Goal: Task Accomplishment & Management: Use online tool/utility

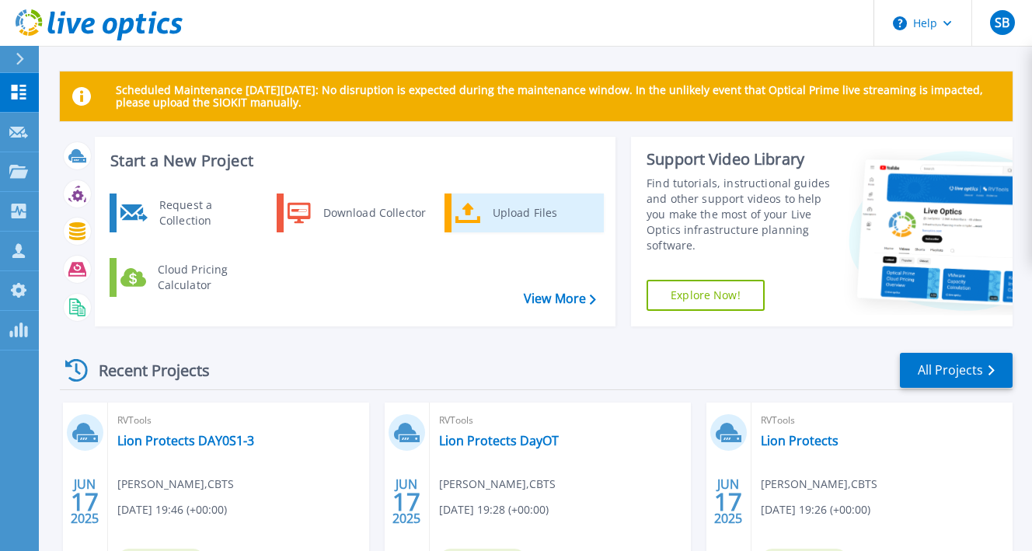
click at [520, 225] on div "Upload Files" at bounding box center [542, 212] width 115 height 31
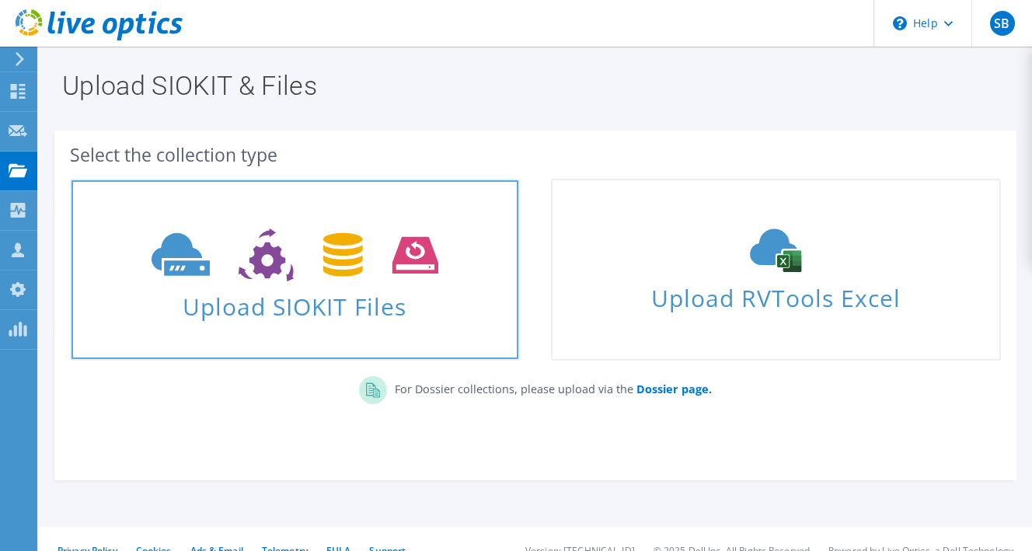
click at [329, 318] on span "Upload SIOKIT Files" at bounding box center [294, 301] width 447 height 33
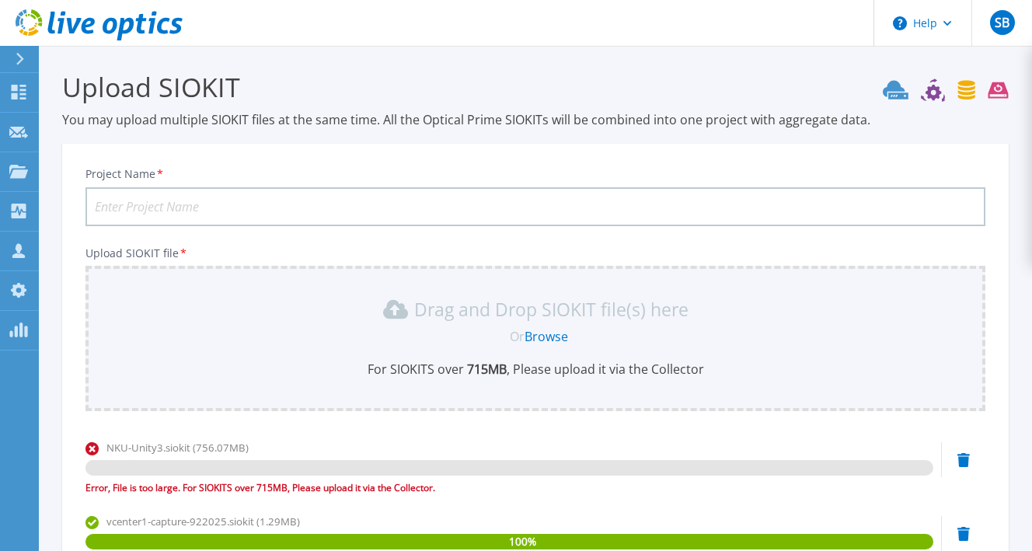
click at [315, 214] on input "Project Name *" at bounding box center [535, 206] width 900 height 39
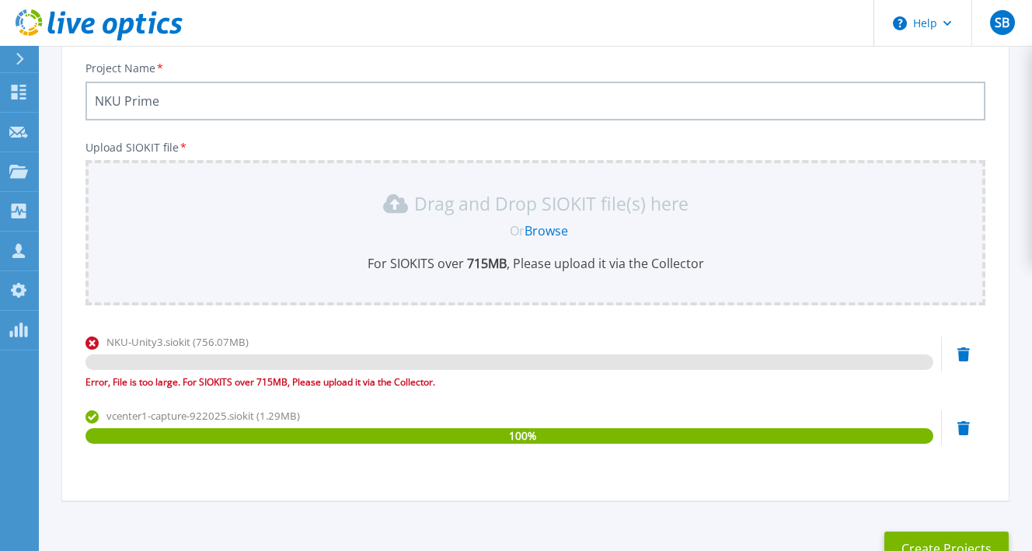
scroll to position [216, 0]
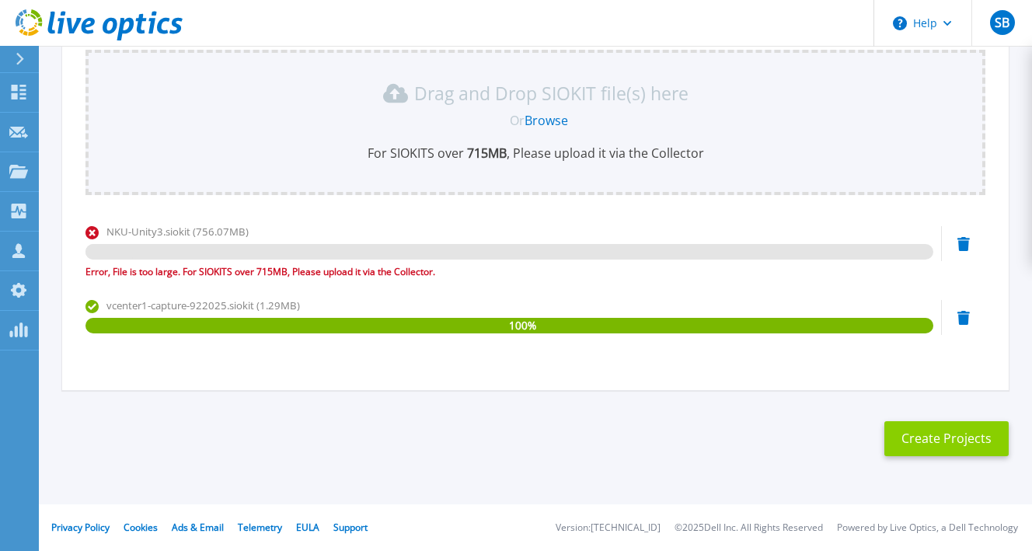
type input "NKU Prime"
click at [931, 425] on button "Create Projects" at bounding box center [946, 438] width 124 height 35
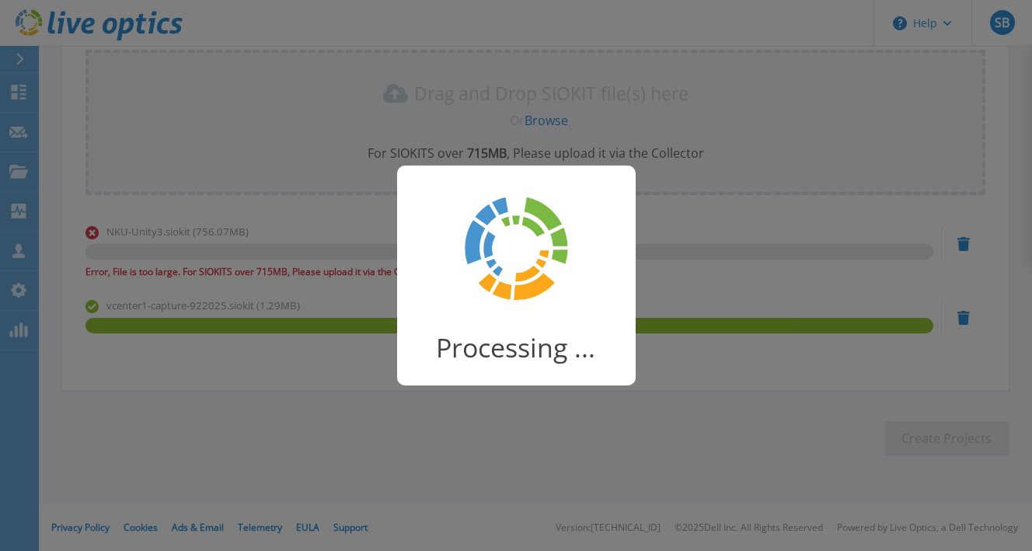
scroll to position [187, 0]
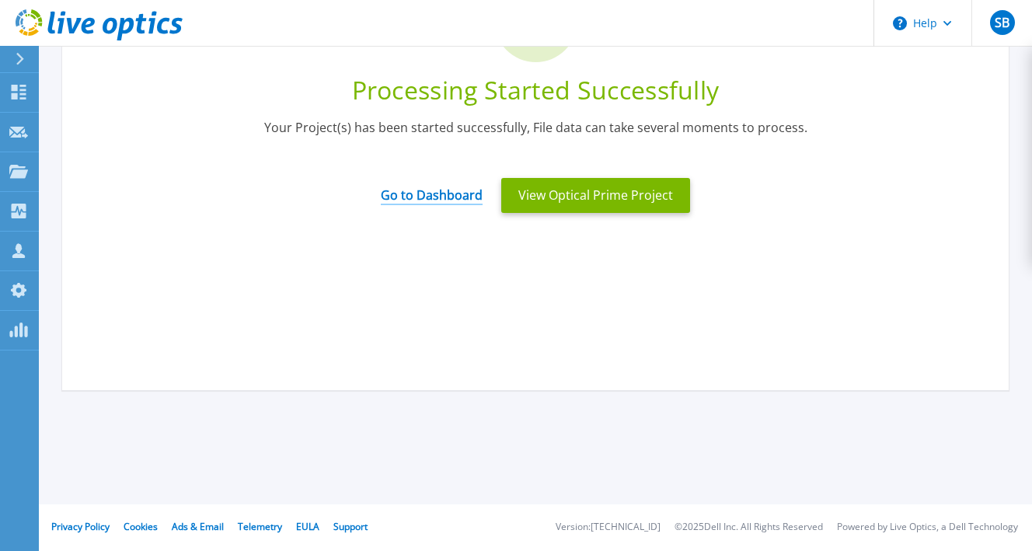
click at [457, 193] on link "Go to Dashboard" at bounding box center [432, 190] width 102 height 30
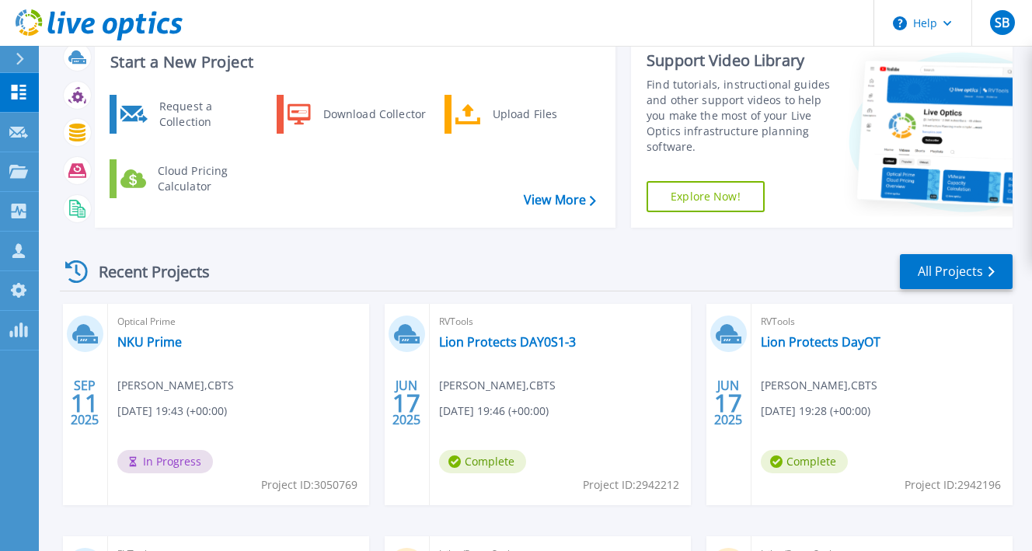
scroll to position [311, 0]
